Goal: Information Seeking & Learning: Learn about a topic

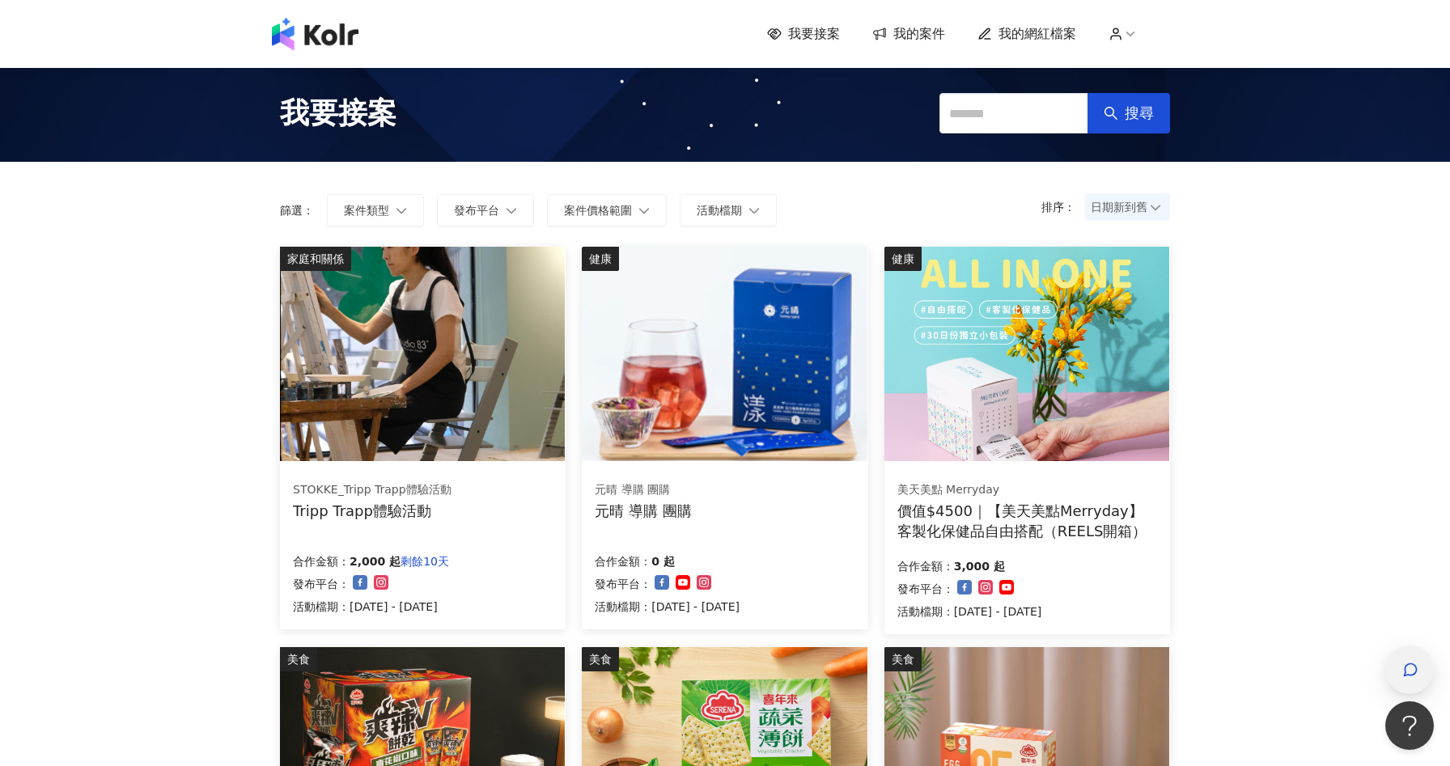
click at [1413, 663] on icon "button" at bounding box center [1410, 670] width 16 height 16
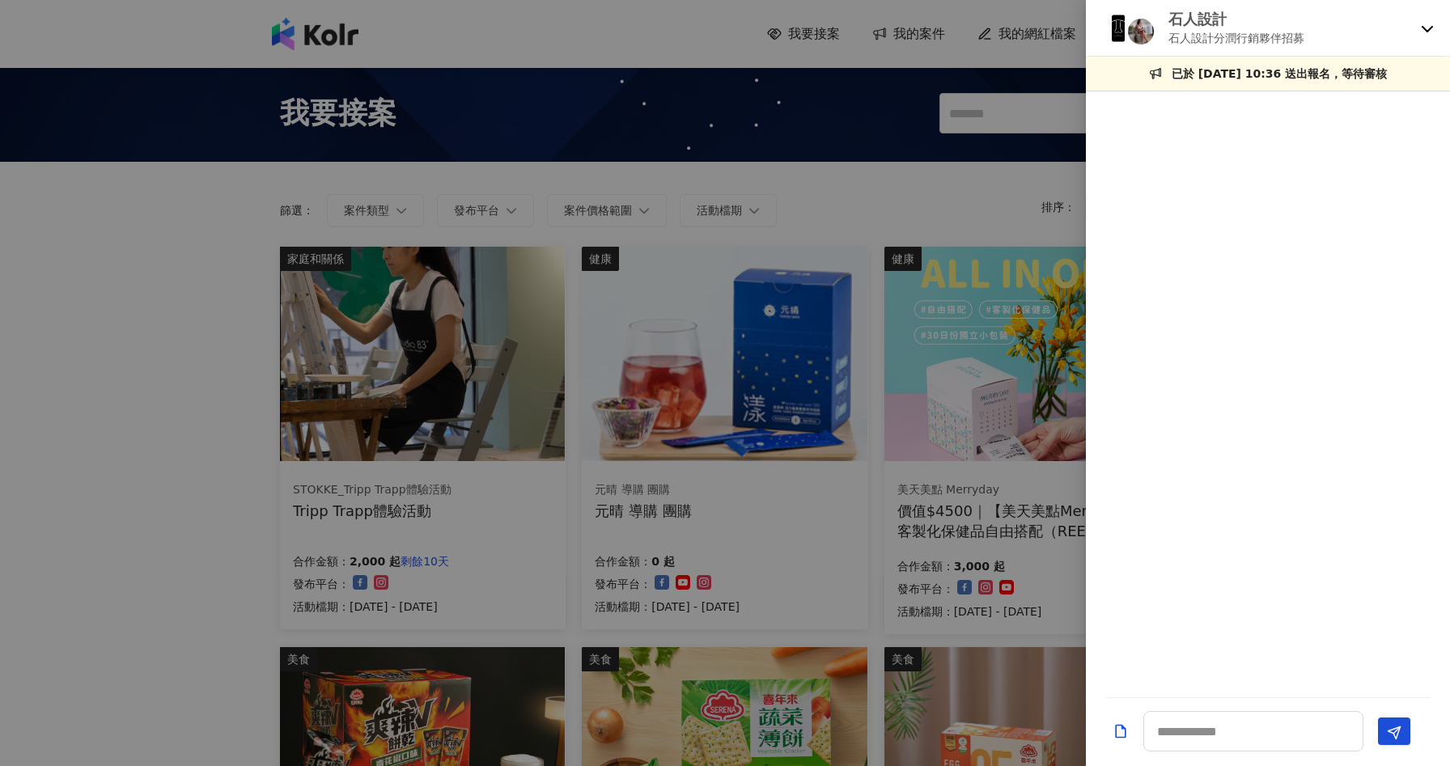
click at [1430, 25] on icon at bounding box center [1427, 28] width 13 height 13
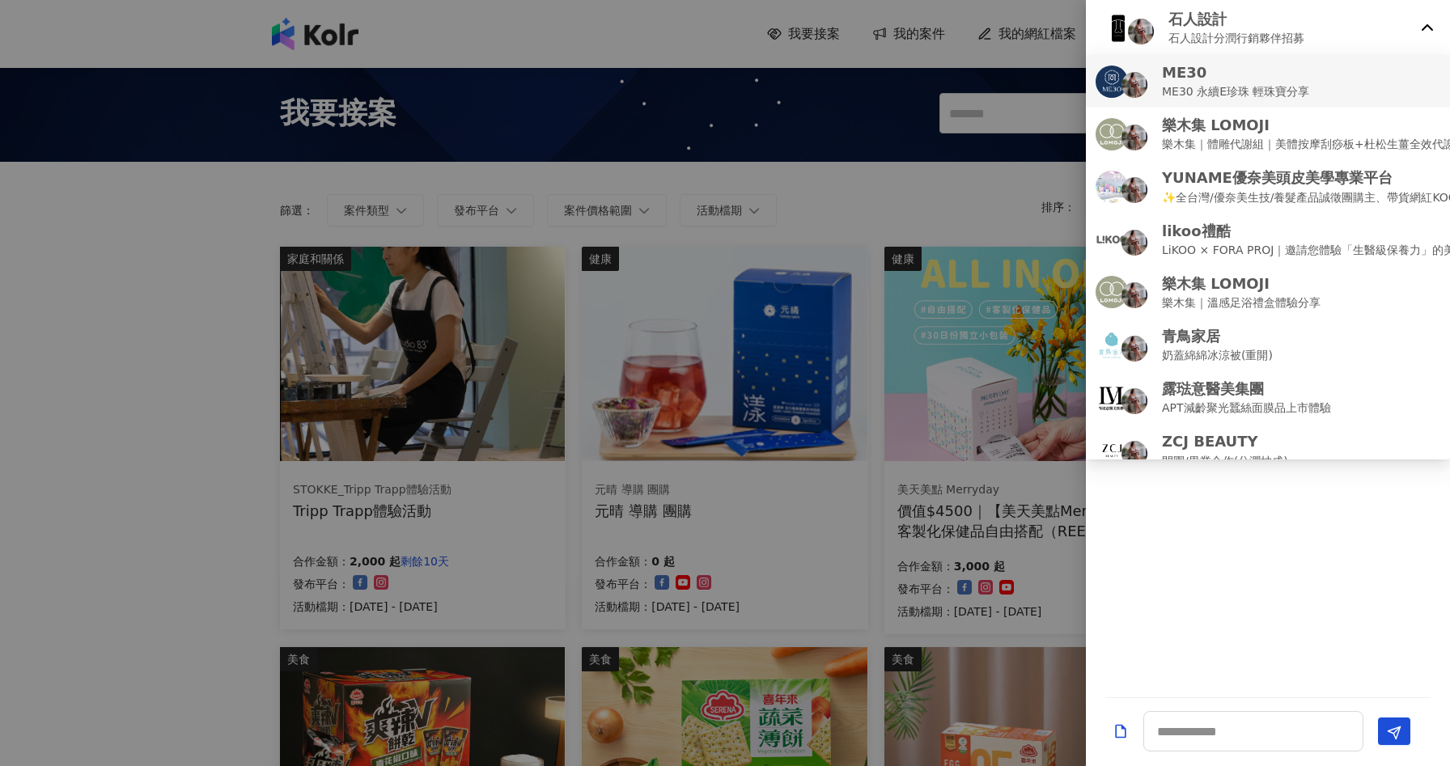
click at [1399, 82] on div "ME30 ME30 永續E珍珠 輕珠寶分享" at bounding box center [1267, 81] width 345 height 38
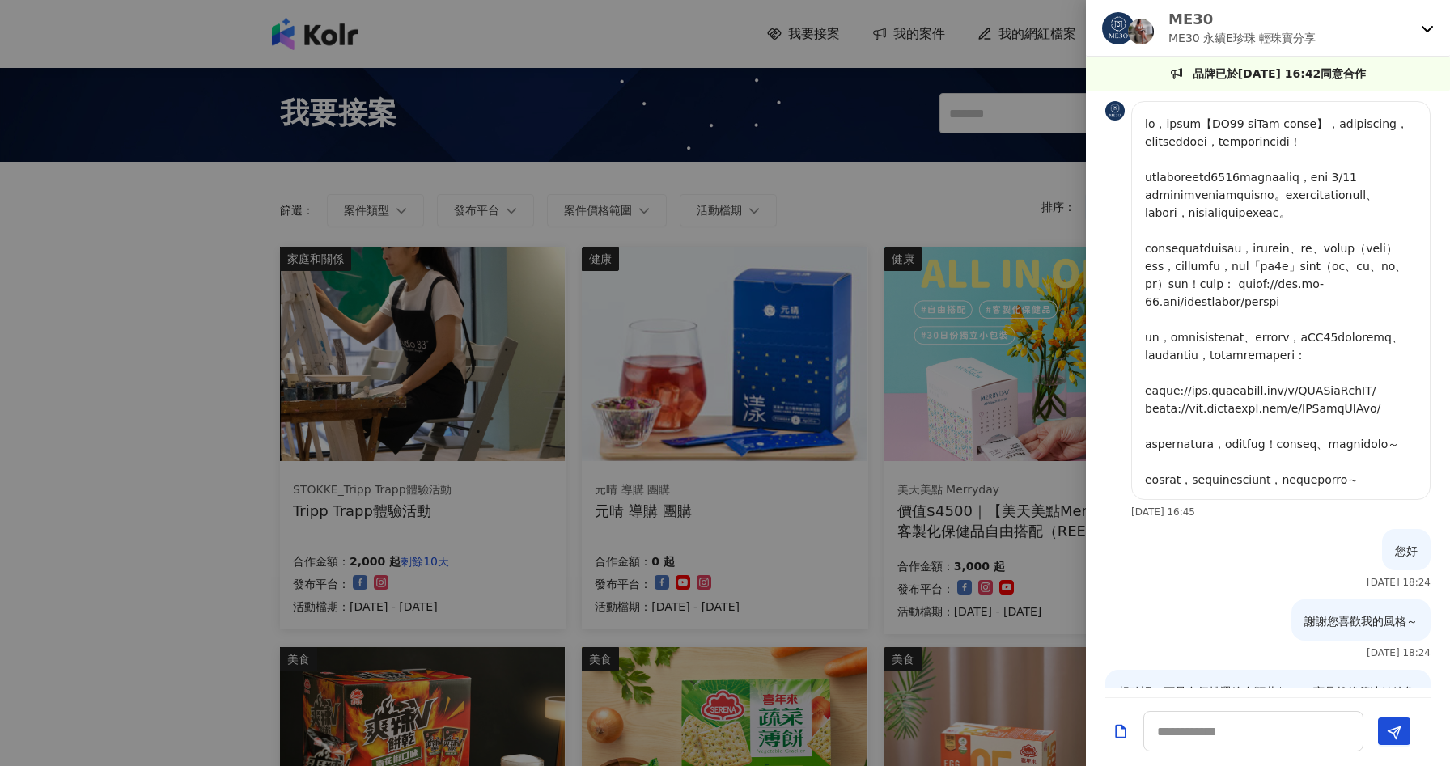
scroll to position [689, 0]
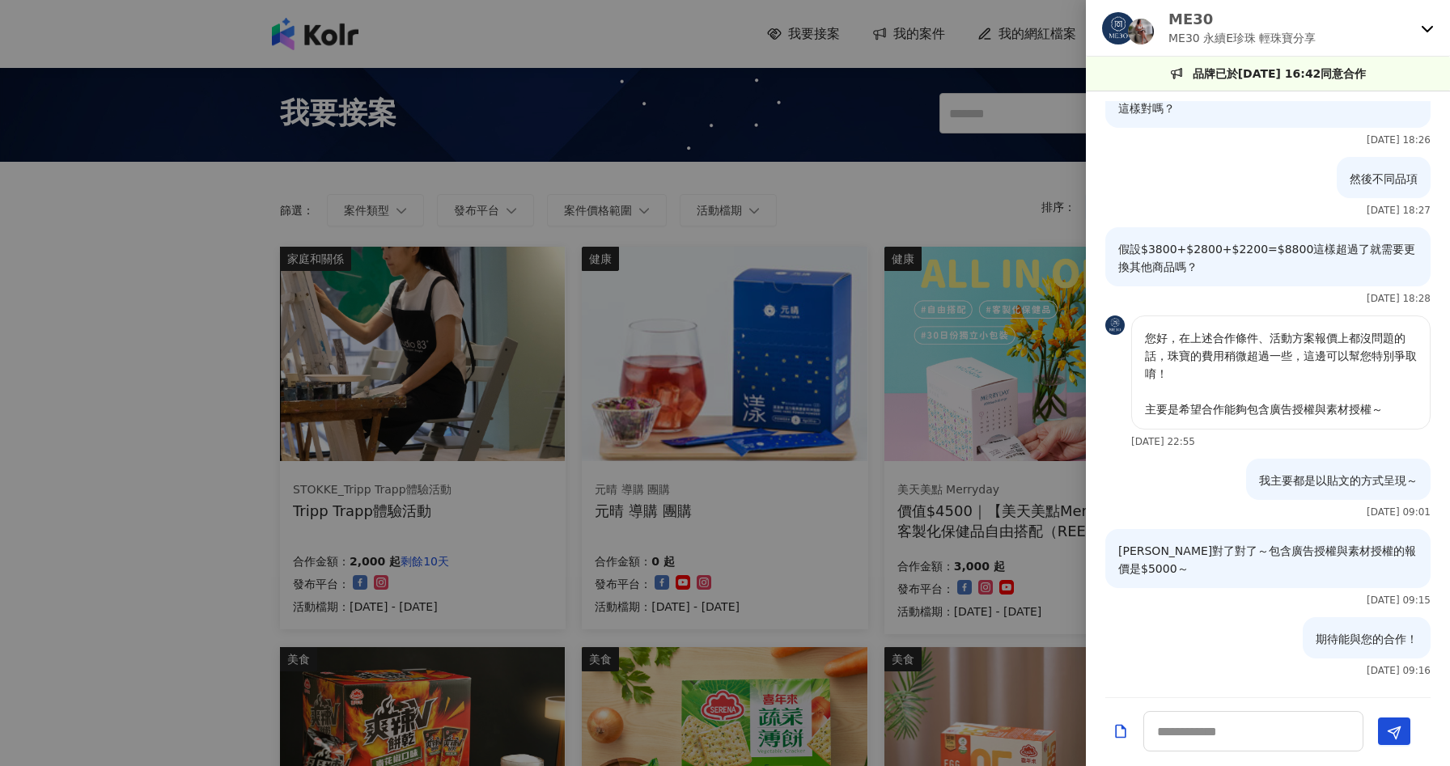
click at [210, 381] on div at bounding box center [725, 383] width 1450 height 766
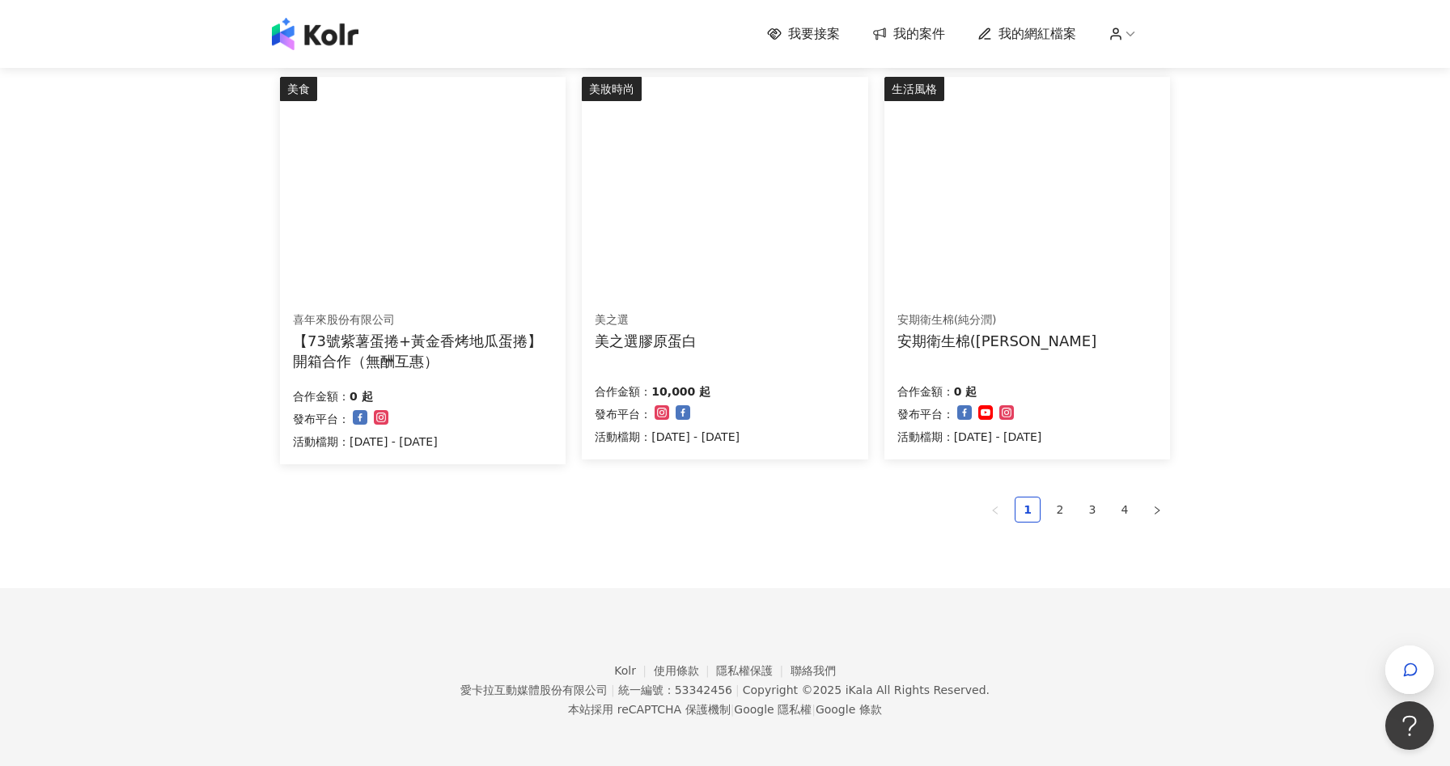
scroll to position [0, 0]
